Goal: Share content: Share content

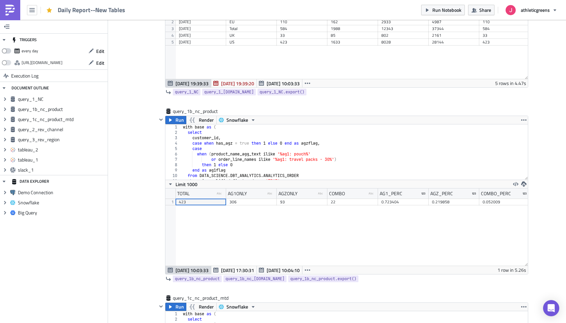
click at [9, 52] on span at bounding box center [6, 50] width 9 height 5
click at [7, 51] on input "checkbox" at bounding box center [5, 49] width 4 height 4
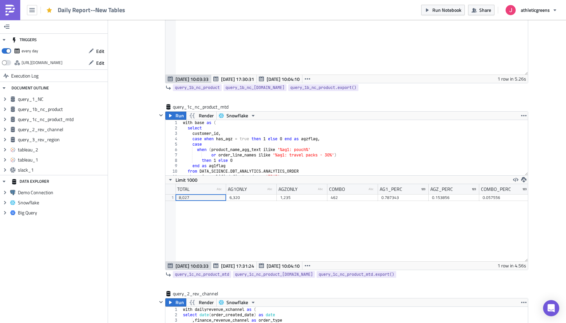
scroll to position [358, 0]
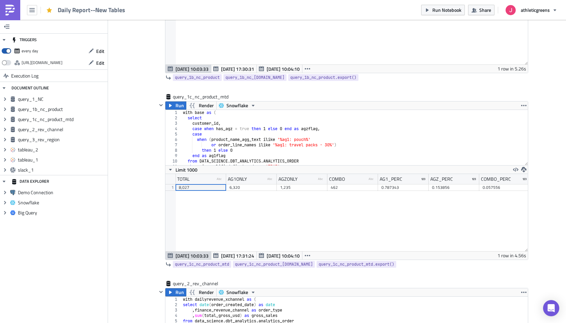
click at [6, 52] on span at bounding box center [6, 50] width 9 height 5
click at [6, 51] on input "checkbox" at bounding box center [5, 49] width 4 height 4
checkbox input "false"
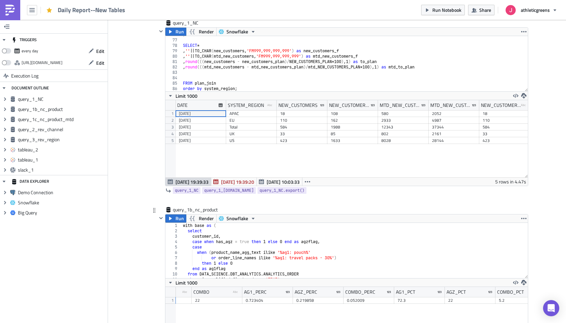
scroll to position [0, 0]
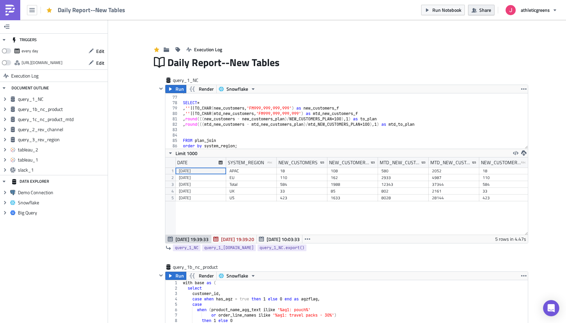
click at [487, 11] on span "Share" at bounding box center [485, 9] width 12 height 7
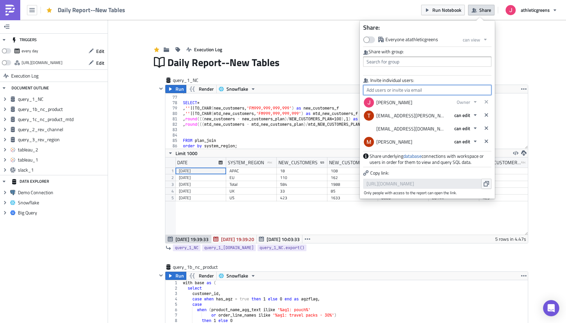
click at [391, 91] on input "text" at bounding box center [427, 90] width 128 height 10
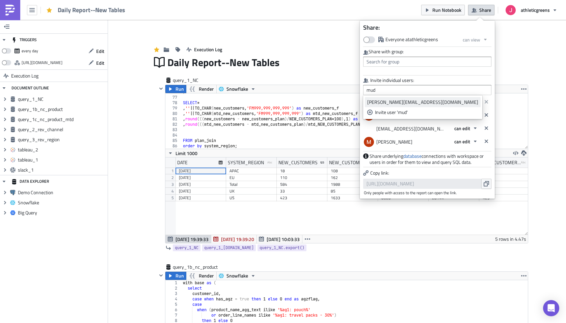
click at [386, 102] on div "[PERSON_NAME][EMAIL_ADDRESS][DOMAIN_NAME]" at bounding box center [422, 102] width 111 height 7
type input "[PERSON_NAME][EMAIL_ADDRESS][DOMAIN_NAME]"
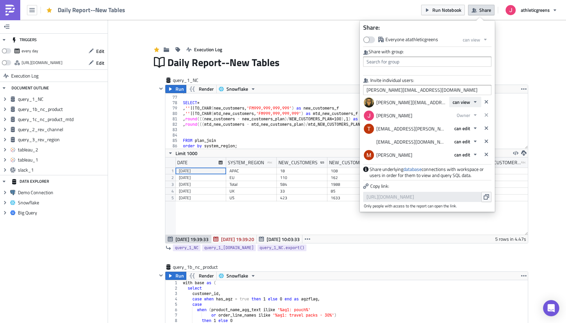
click at [465, 103] on span "can view" at bounding box center [462, 102] width 18 height 7
click at [464, 123] on div "can edit" at bounding box center [481, 124] width 56 height 7
click at [462, 141] on span "can edit" at bounding box center [462, 141] width 16 height 7
click at [474, 155] on div "can view" at bounding box center [483, 154] width 56 height 7
click at [486, 200] on icon "button" at bounding box center [486, 196] width 5 height 5
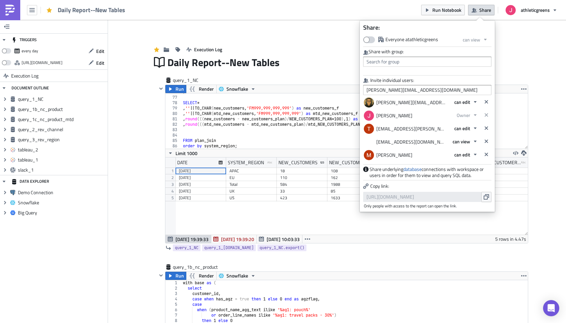
click at [372, 39] on span at bounding box center [369, 39] width 12 height 7
click at [369, 39] on input "Everyone at athleticgreens" at bounding box center [367, 39] width 4 height 4
checkbox input "true"
